Goal: Information Seeking & Learning: Learn about a topic

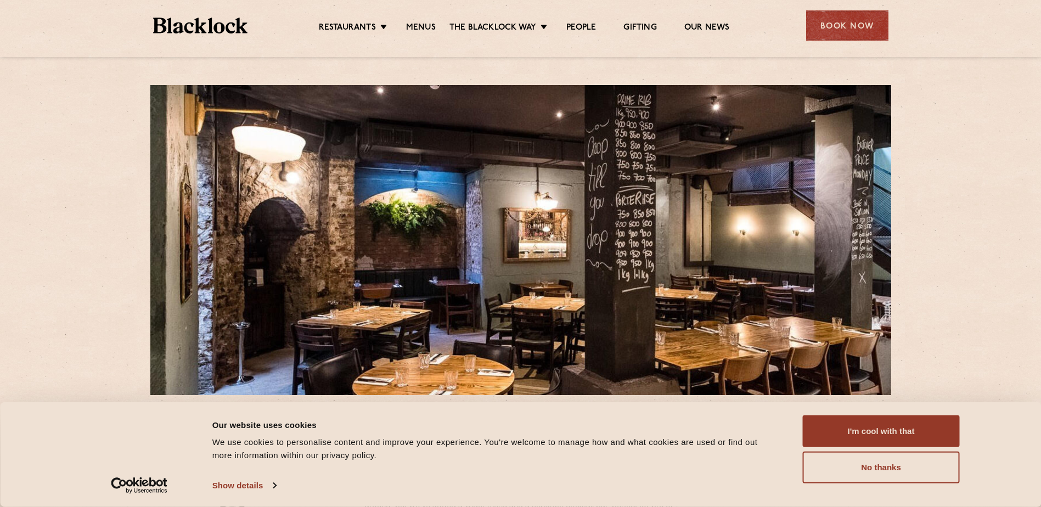
click at [430, 20] on ul "Restaurants Soho City Shoreditch Covent Garden Canary Wharf Manchester Birmingh…" at bounding box center [523, 26] width 552 height 18
click at [428, 27] on link "Menus" at bounding box center [421, 28] width 30 height 12
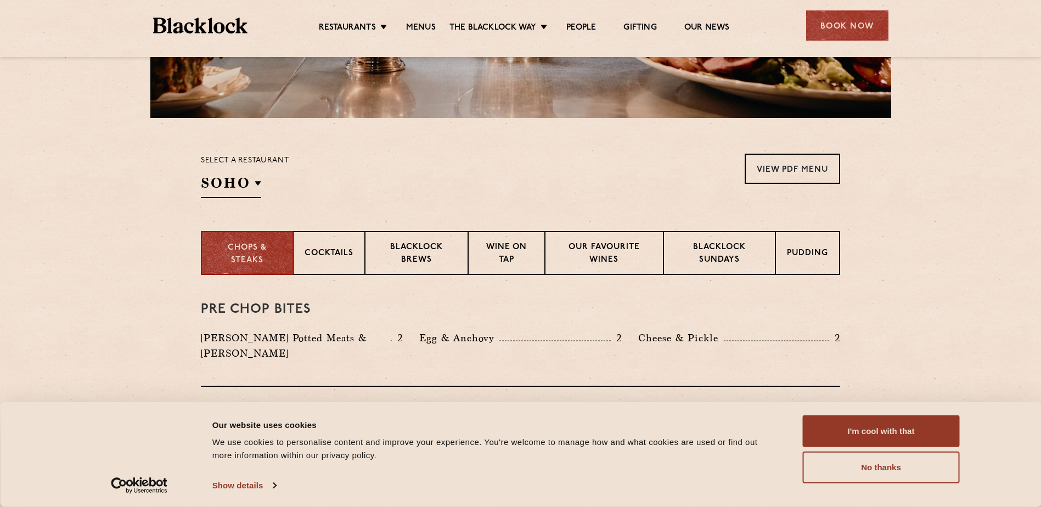
scroll to position [329, 0]
